Goal: Navigation & Orientation: Find specific page/section

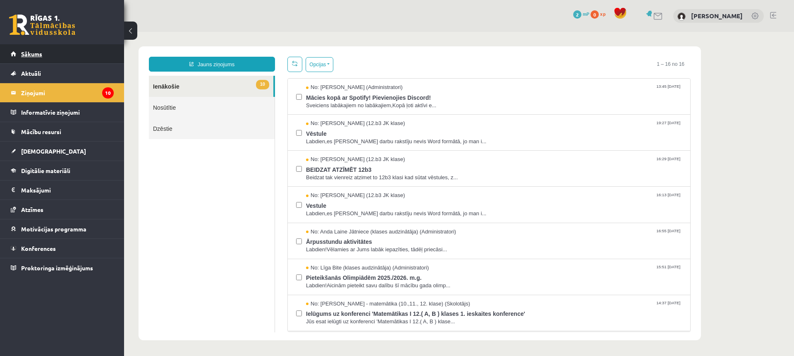
click at [13, 55] on link "Sākums" at bounding box center [62, 53] width 103 height 19
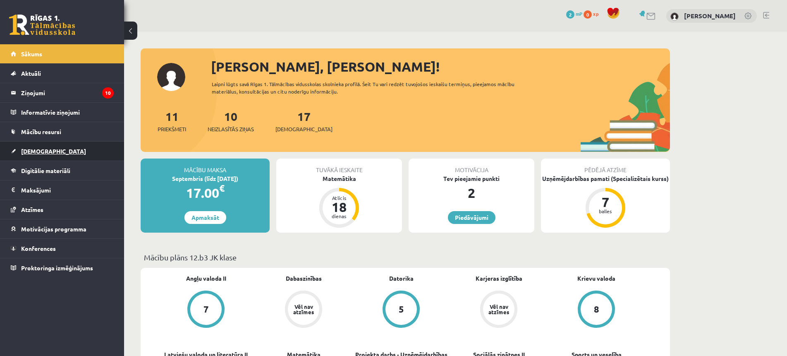
click at [59, 153] on link "[DEMOGRAPHIC_DATA]" at bounding box center [62, 150] width 103 height 19
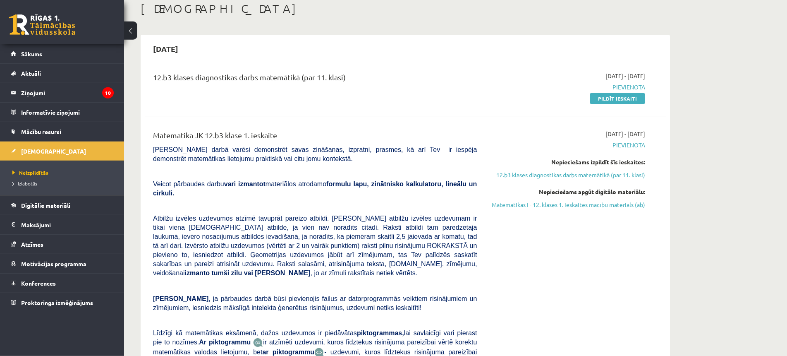
scroll to position [42, 0]
